Goal: Task Accomplishment & Management: Use online tool/utility

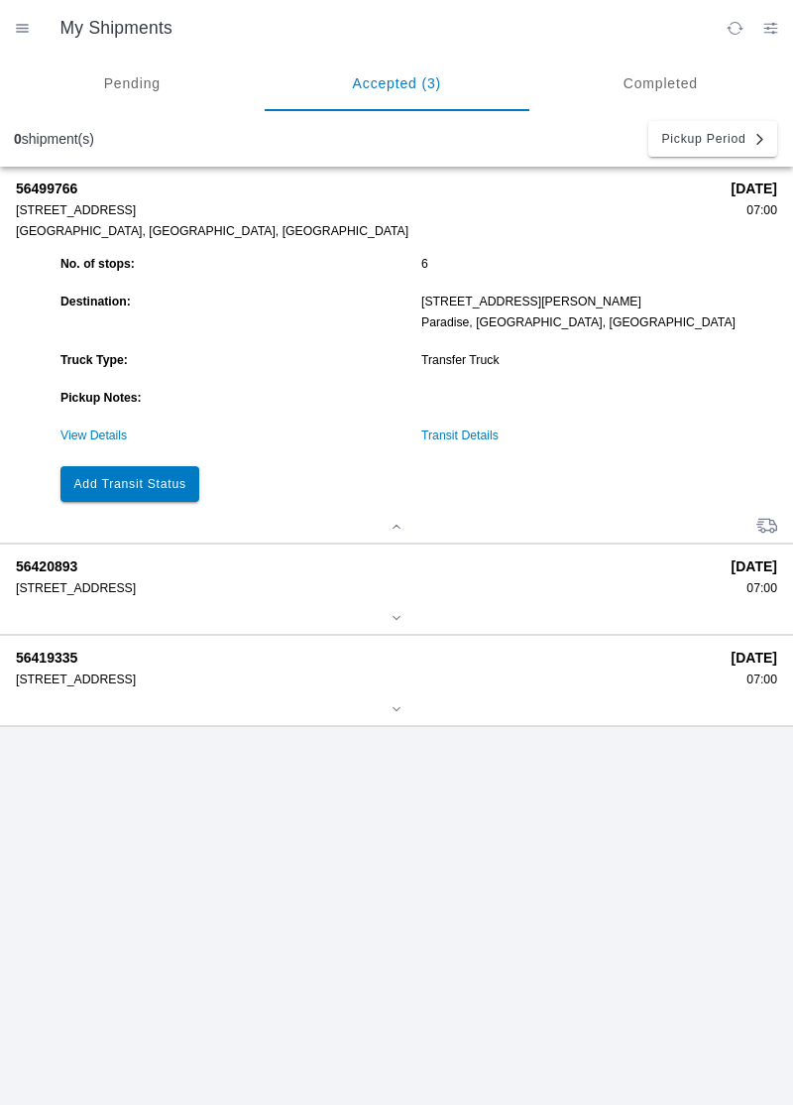
click at [0, 0] on slot "Add Transit Status" at bounding box center [0, 0] width 0 height 0
click at [91, 432] on link "View Details" at bounding box center [93, 435] width 66 height 14
click at [101, 438] on link "View Details" at bounding box center [93, 435] width 66 height 14
click at [109, 440] on link "View Details" at bounding box center [93, 435] width 66 height 14
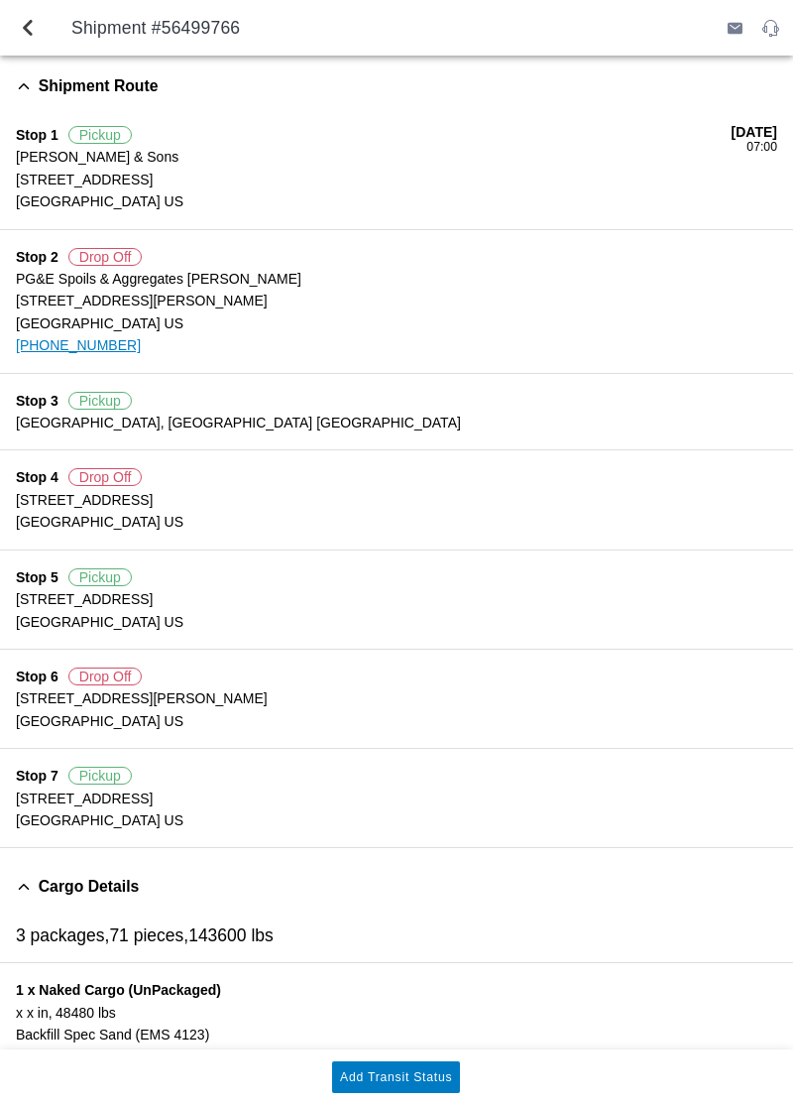
click at [396, 1069] on button "Add Transit Status" at bounding box center [396, 1077] width 128 height 32
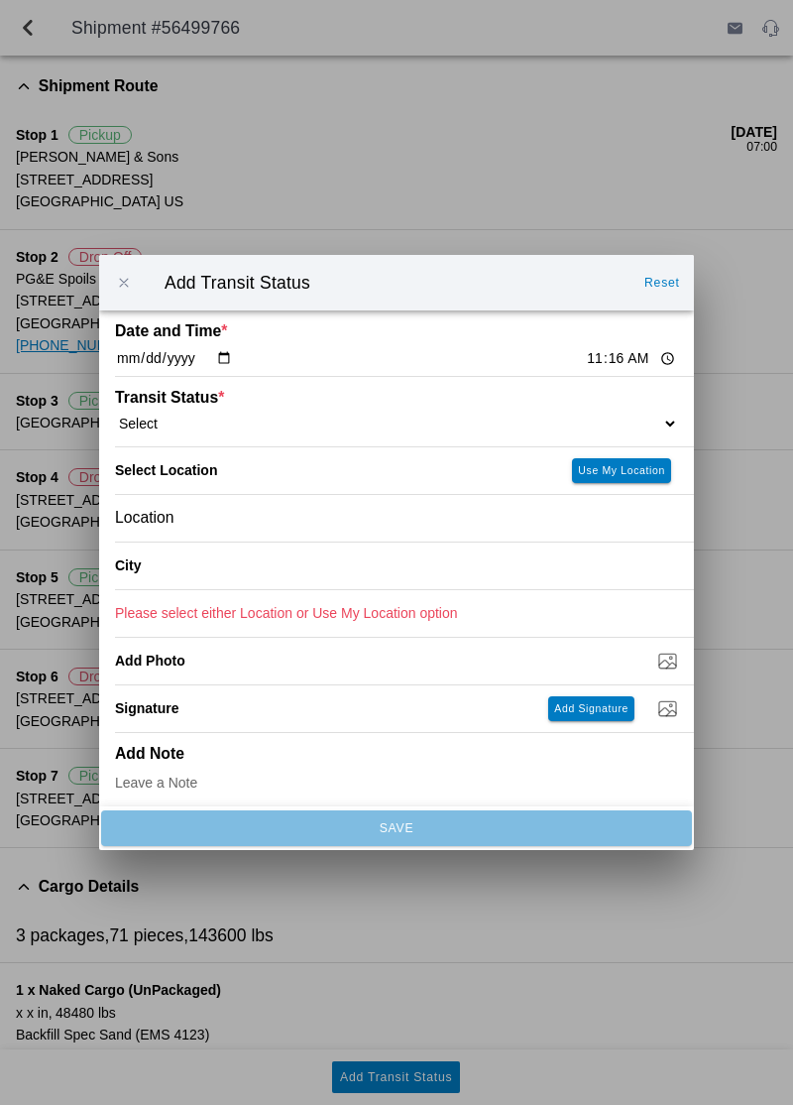
click at [634, 419] on select "Select Arrive at Drop Off Arrive at Pickup Break Start Break Stop Depart Drop O…" at bounding box center [396, 424] width 563 height 18
select select "ARVDLVLOC"
click at [0, 0] on slot "Use My Location" at bounding box center [0, 0] width 0 height 0
type input "Paradise"
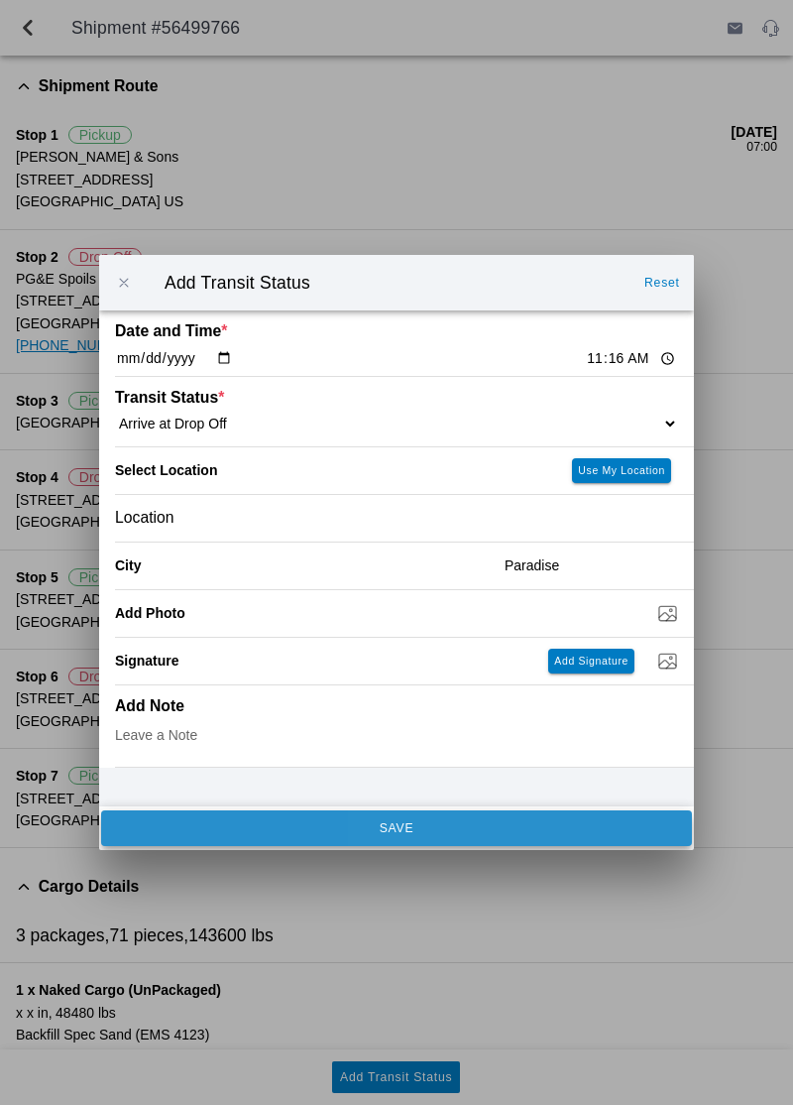
click at [205, 837] on button "SAVE" at bounding box center [396, 828] width 591 height 36
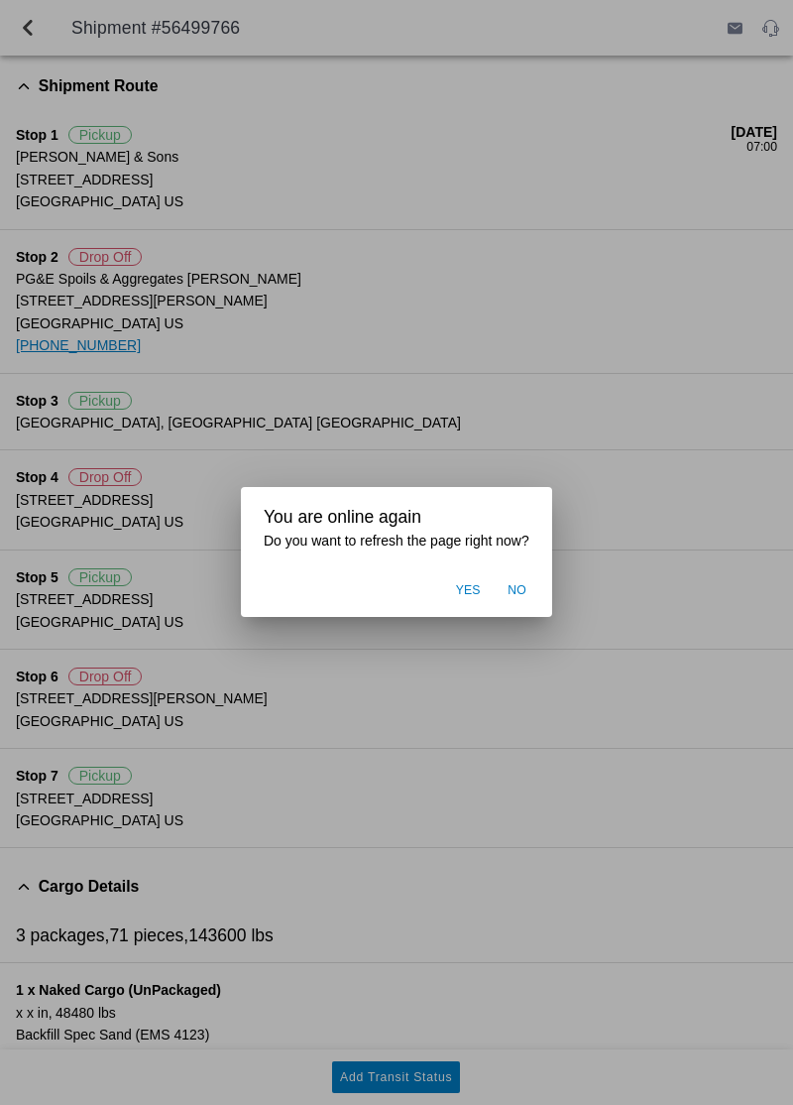
click at [589, 717] on ion-backdrop at bounding box center [396, 552] width 793 height 1105
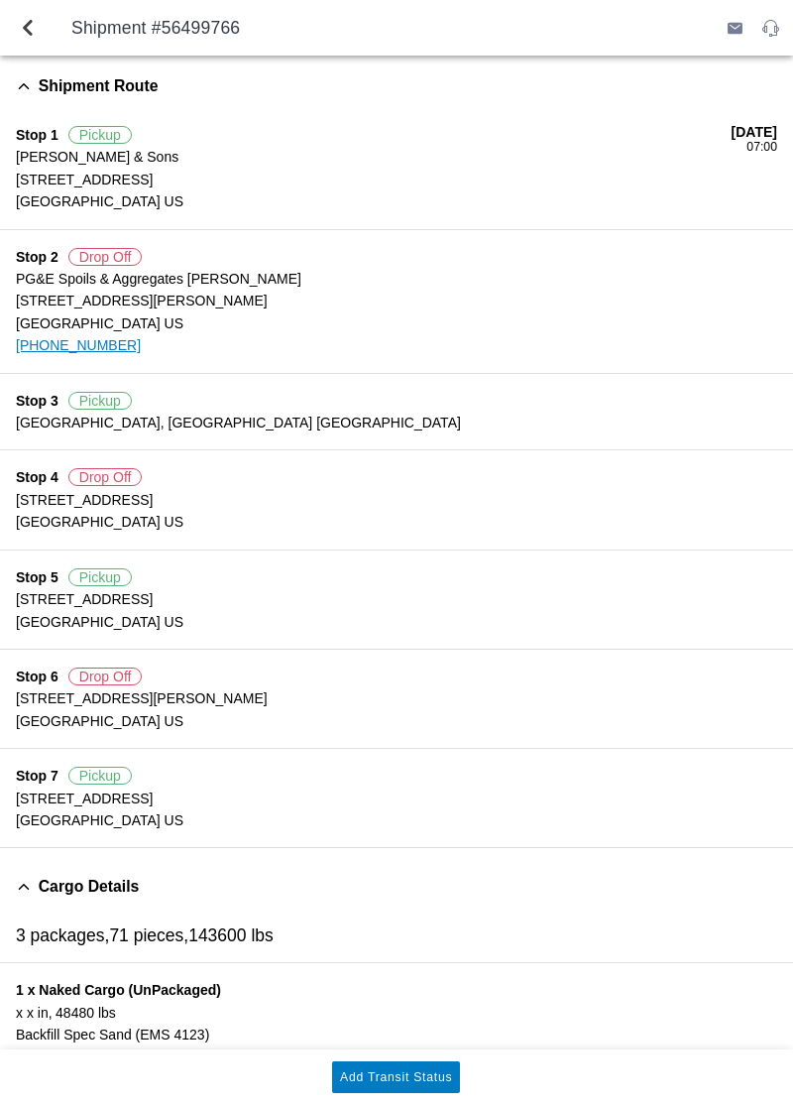
click at [0, 0] on slot "Add Transit Status" at bounding box center [0, 0] width 0 height 0
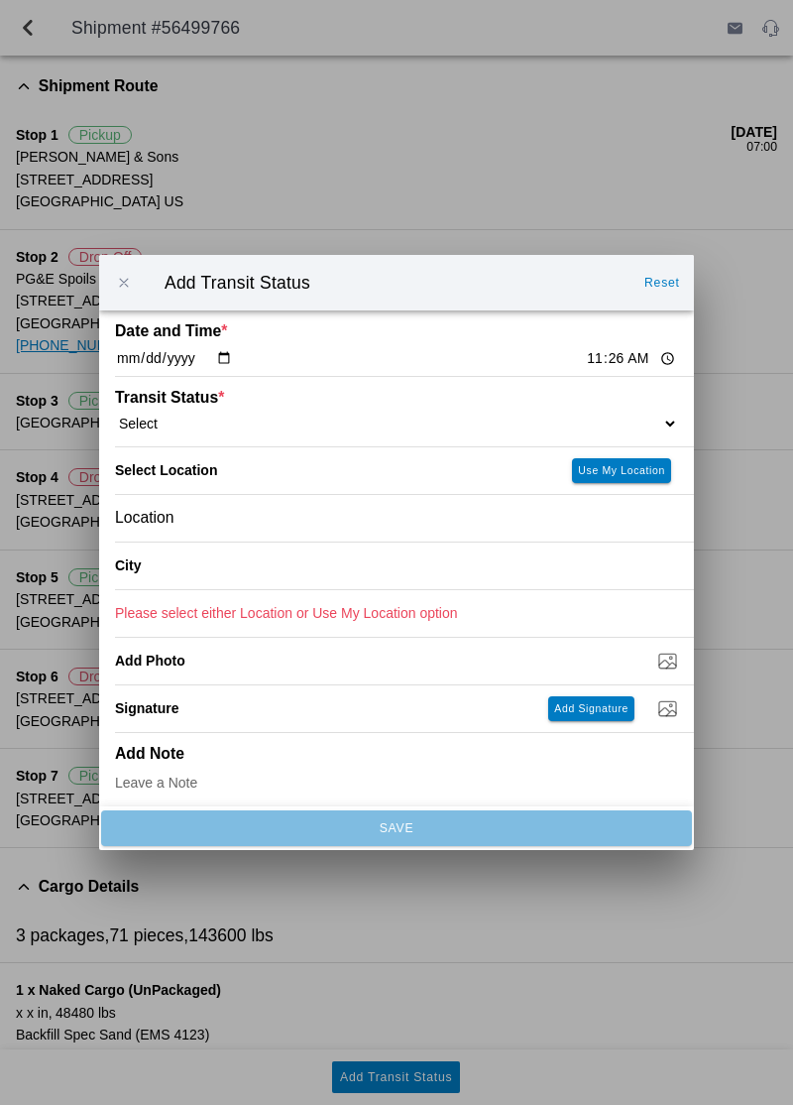
click at [563, 422] on select "Select Arrive at Drop Off Arrive at Pickup Break Start Break Stop Depart Drop O…" at bounding box center [396, 424] width 563 height 18
select select "DPTDLVLOC"
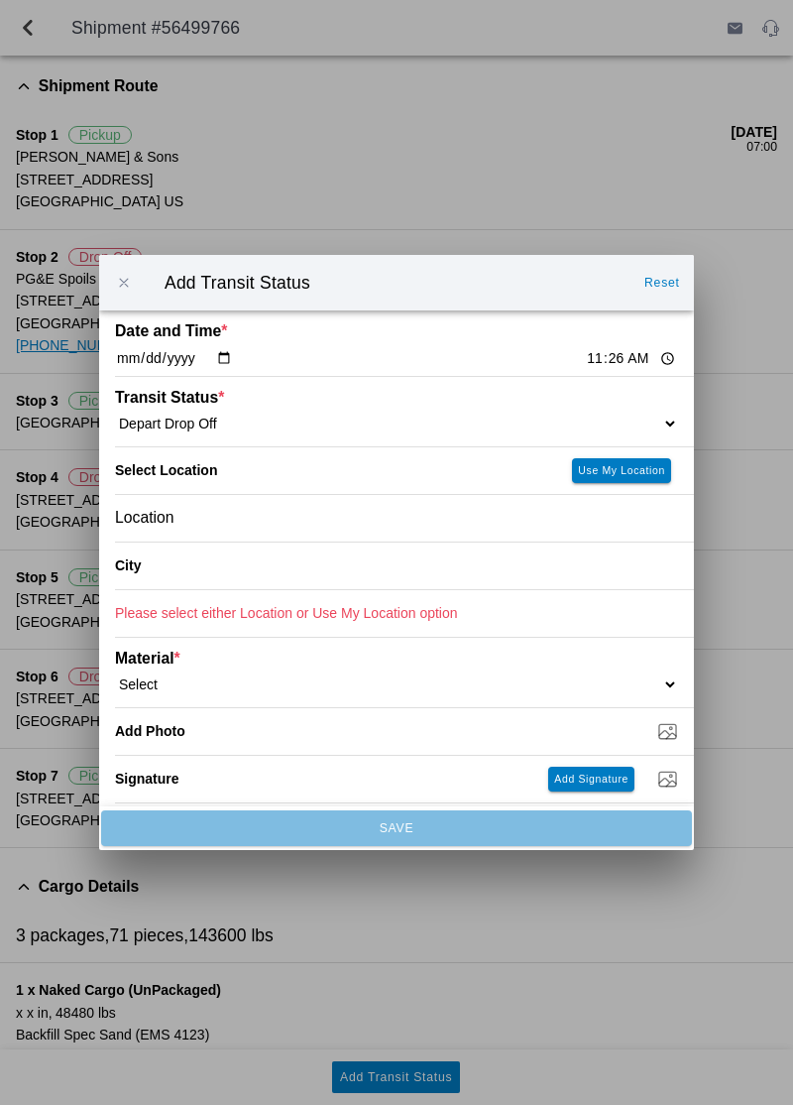
click at [634, 476] on button "Use My Location" at bounding box center [621, 470] width 99 height 25
type input "Paradise"
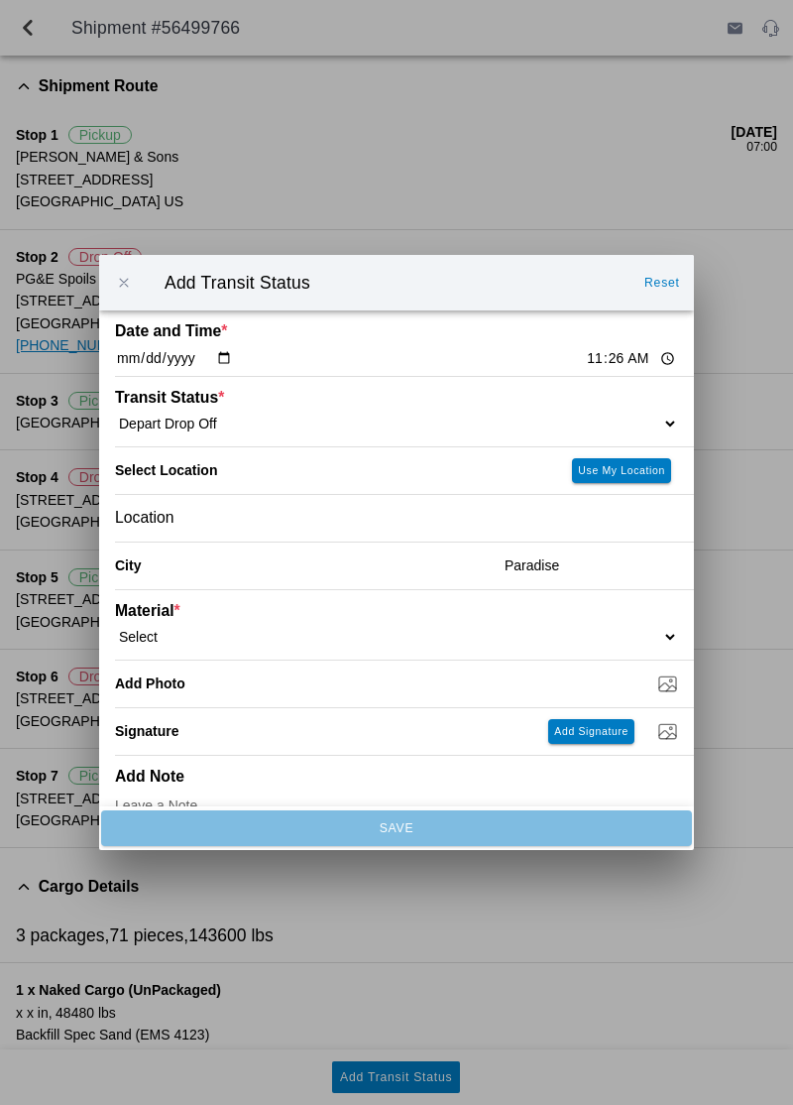
click at [507, 632] on select "Select 1" x 3" Rock 1" x 4" Rock 2" x 4" Rock Asphalt Cold Patch Backfill Spec …" at bounding box center [396, 637] width 563 height 18
select select "708650"
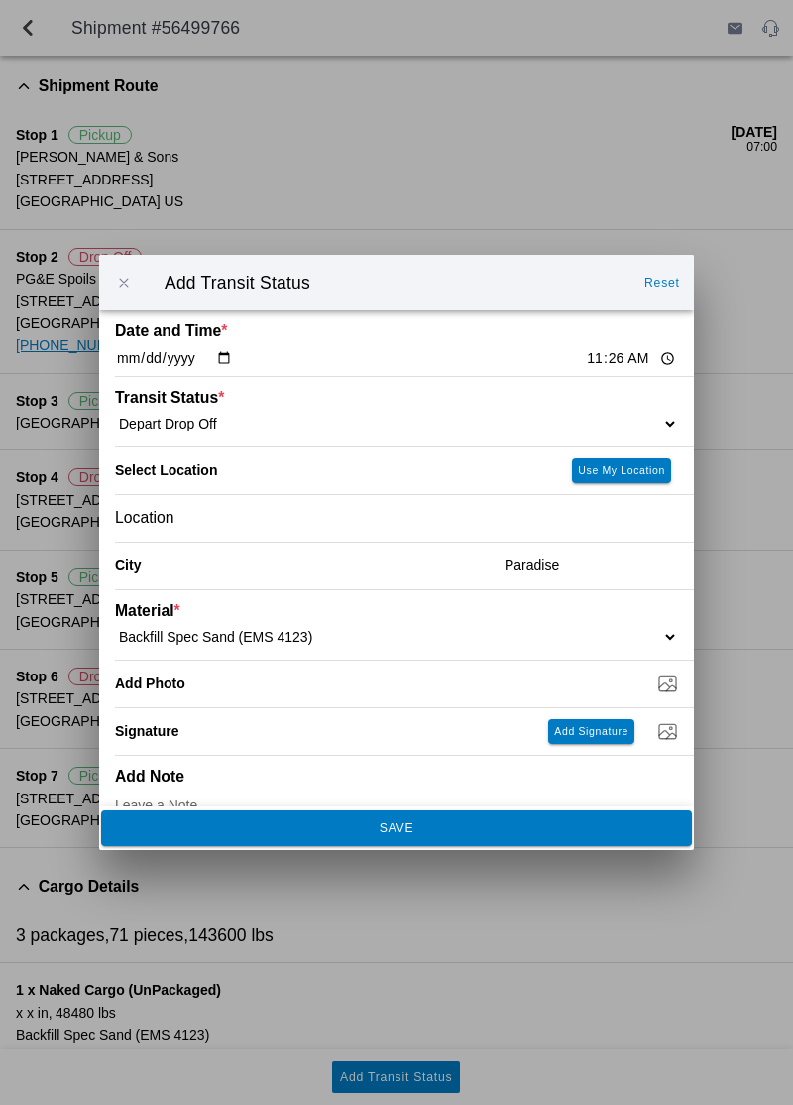
click at [531, 845] on button "SAVE" at bounding box center [396, 828] width 591 height 36
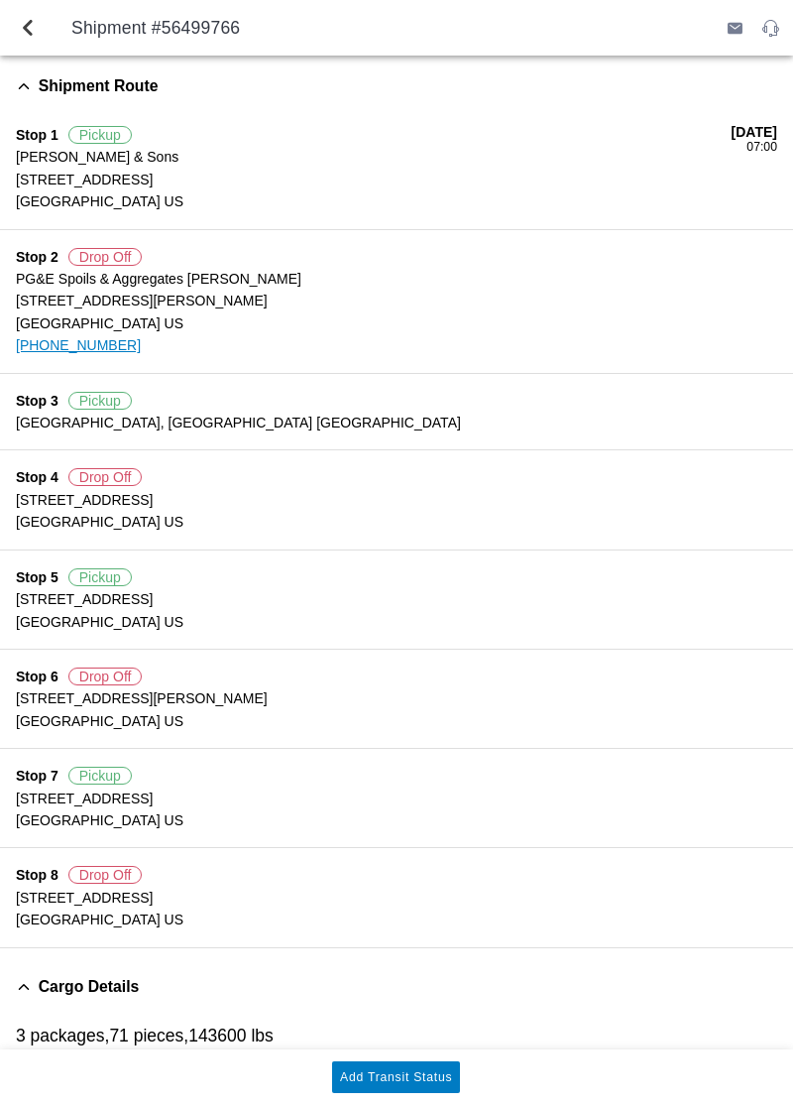
click at [430, 1085] on button "Add Transit Status" at bounding box center [396, 1077] width 128 height 32
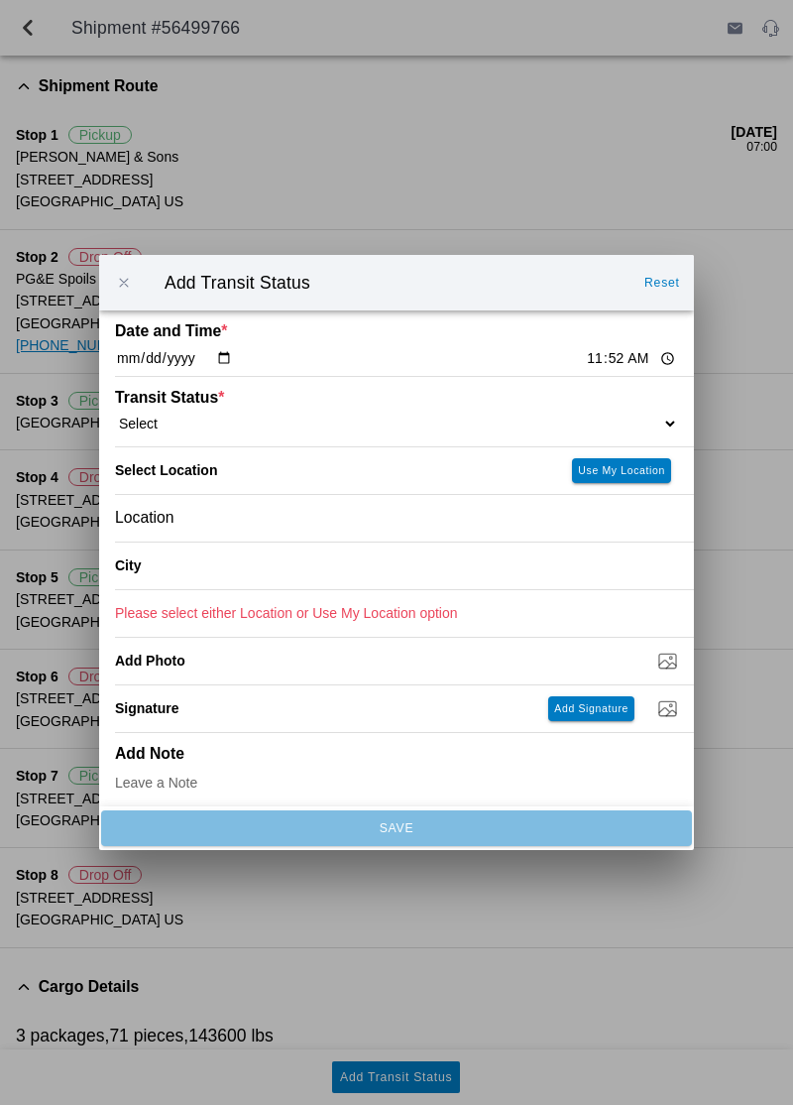
click at [585, 358] on input "11:52" at bounding box center [631, 358] width 93 height 21
type input "11:50"
click at [597, 422] on select "Select Arrive at Drop Off Arrive at Pickup Break Start Break Stop Depart Drop O…" at bounding box center [396, 424] width 563 height 18
select select "BREAKSTART"
click at [0, 0] on slot "Use My Location" at bounding box center [0, 0] width 0 height 0
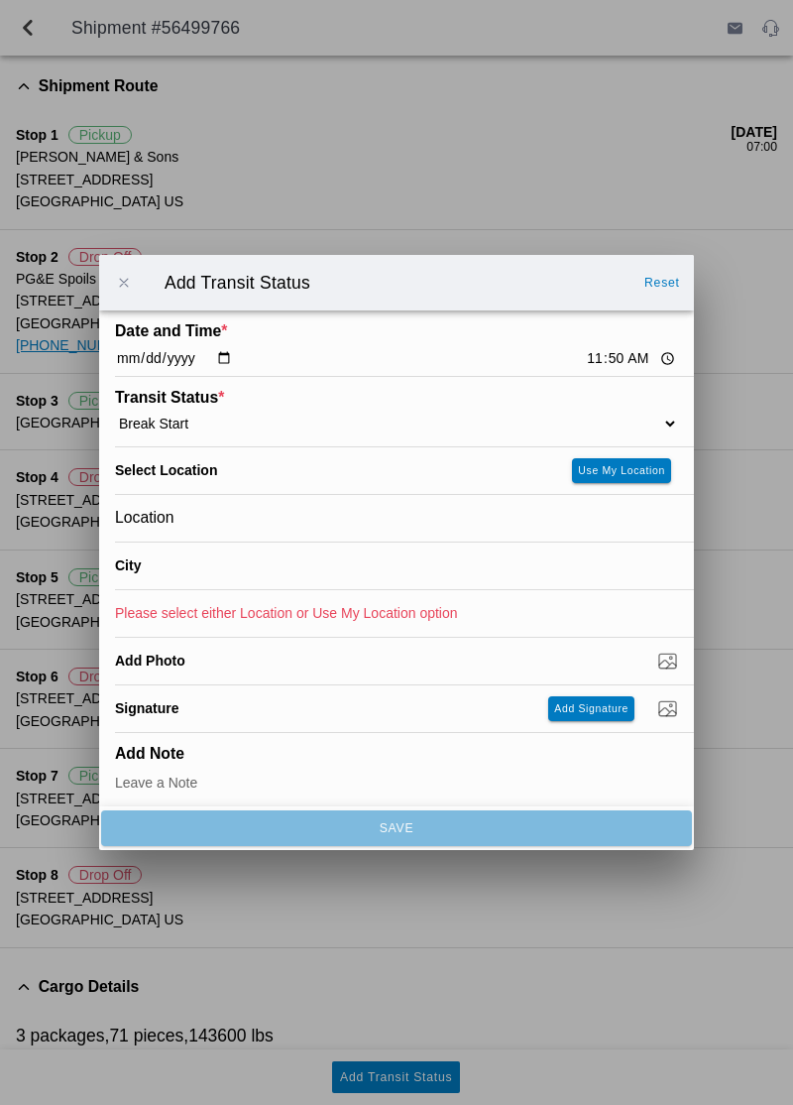
type input "[GEOGRAPHIC_DATA]"
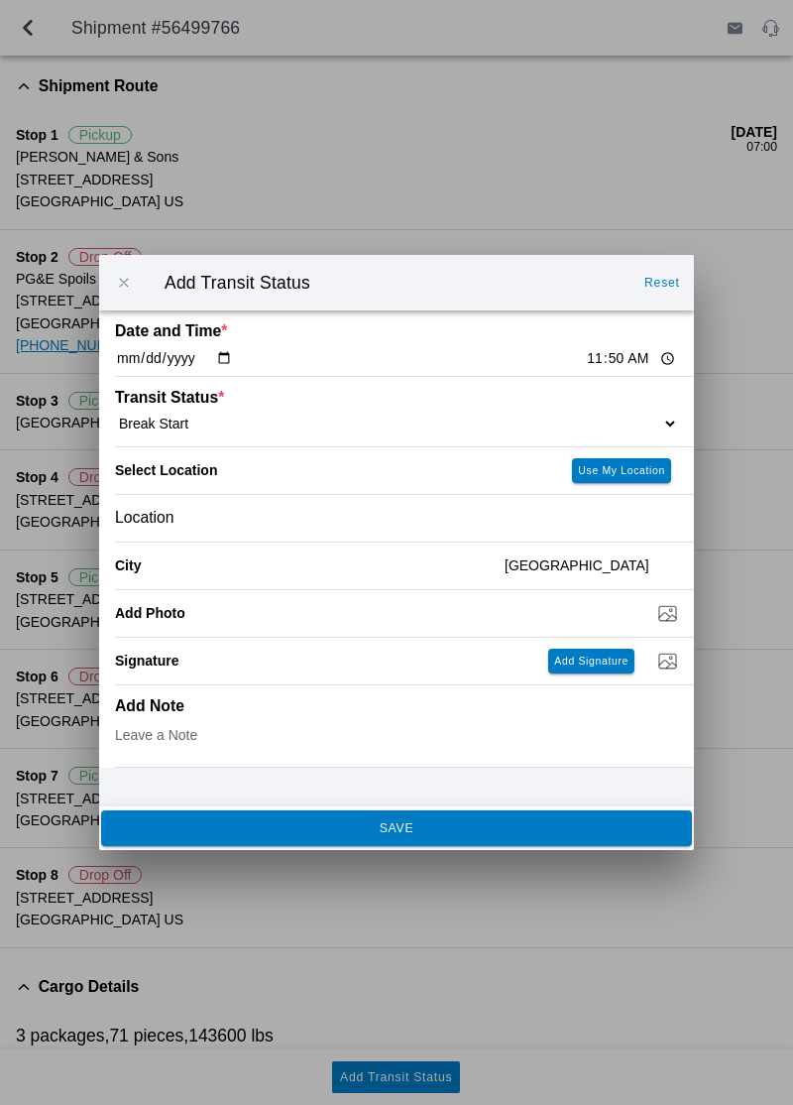
click at [522, 830] on span "SAVE" at bounding box center [396, 828] width 564 height 12
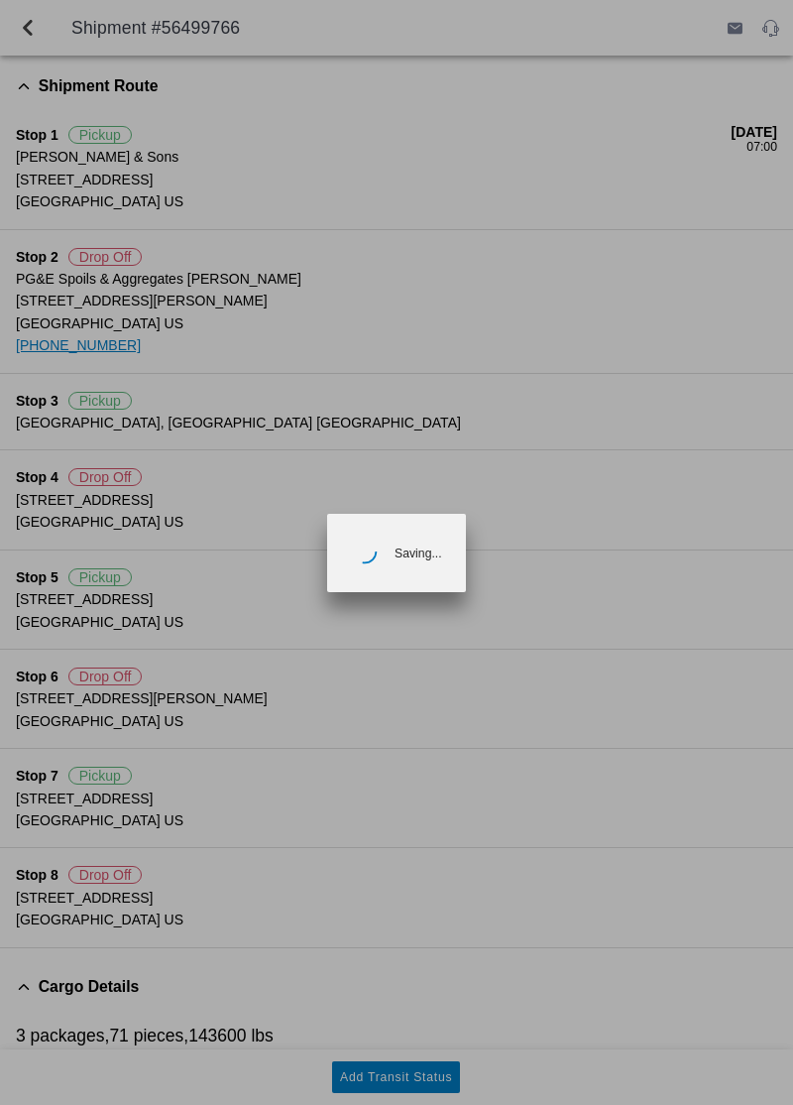
click at [147, 256] on ion-backdrop at bounding box center [396, 552] width 793 height 1105
